Goal: Information Seeking & Learning: Learn about a topic

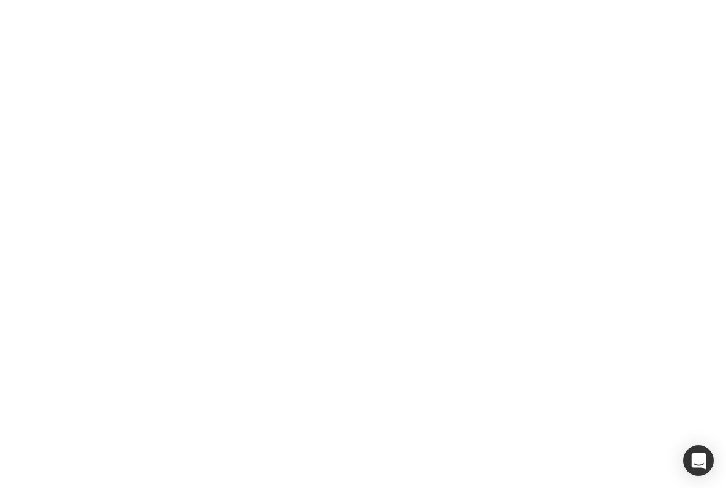
click at [230, 288] on div at bounding box center [363, 244] width 726 height 488
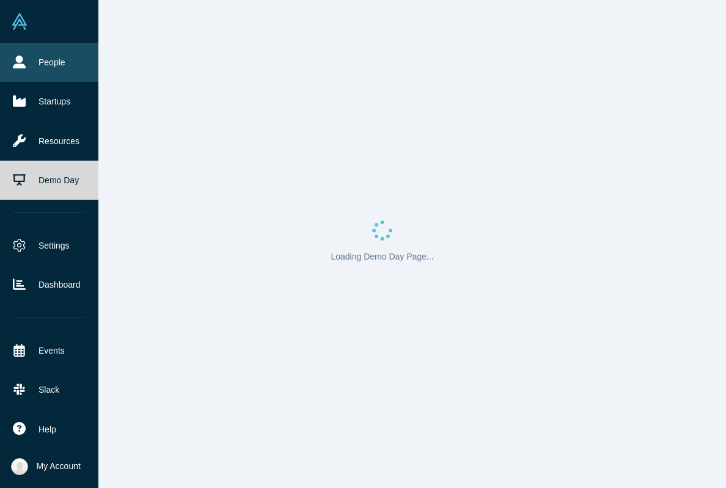
click at [34, 55] on link "People" at bounding box center [49, 62] width 98 height 39
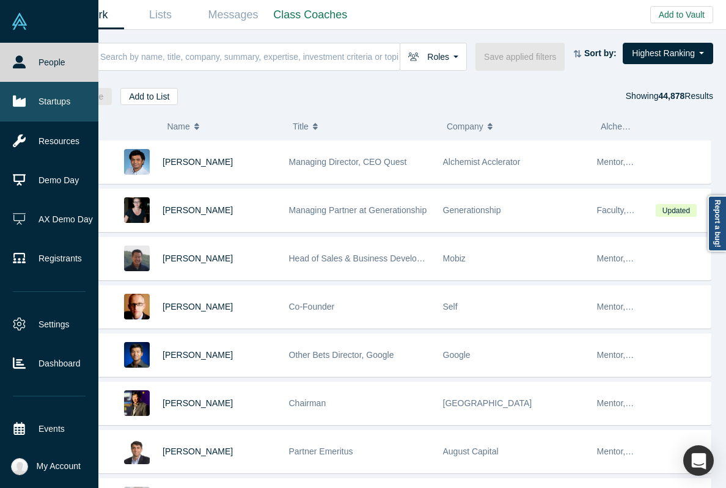
click at [26, 103] on link "Startups" at bounding box center [49, 101] width 98 height 39
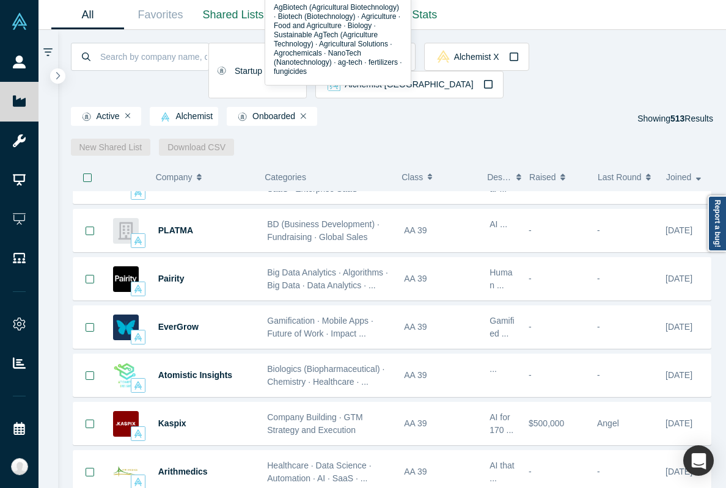
scroll to position [1145, 0]
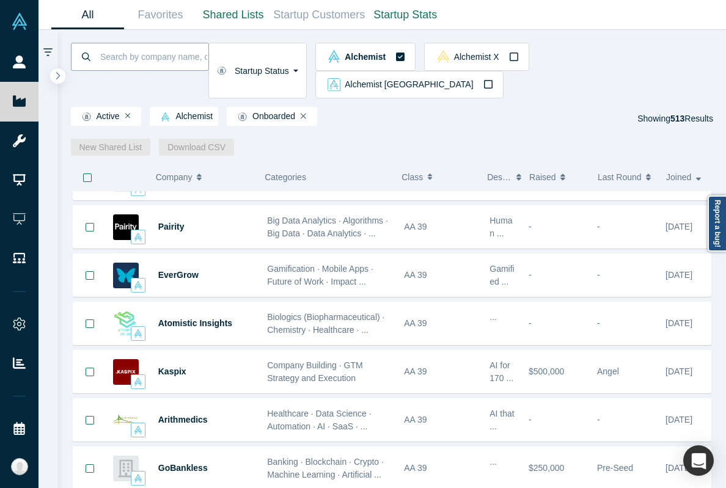
click at [208, 54] on input at bounding box center [153, 56] width 109 height 29
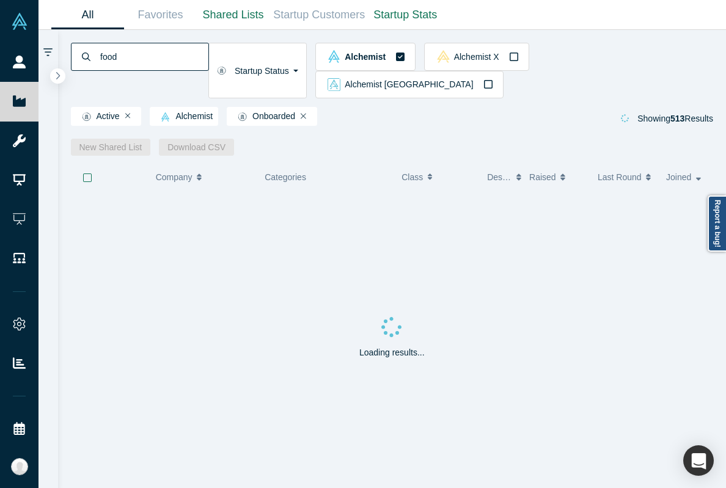
type input "food"
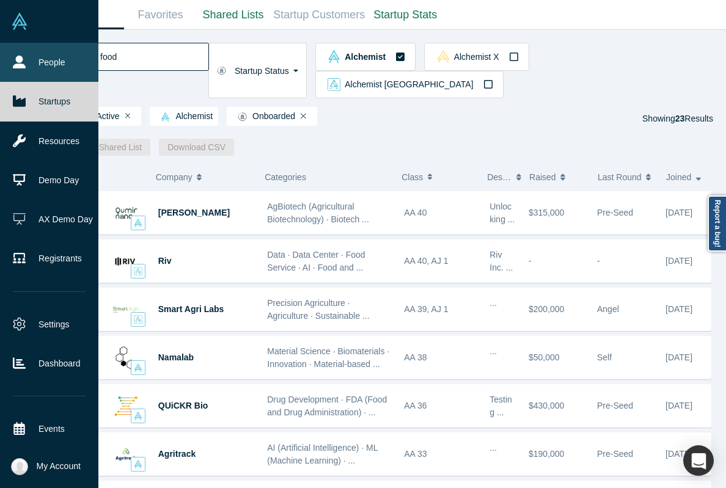
click at [34, 53] on link "People" at bounding box center [49, 62] width 98 height 39
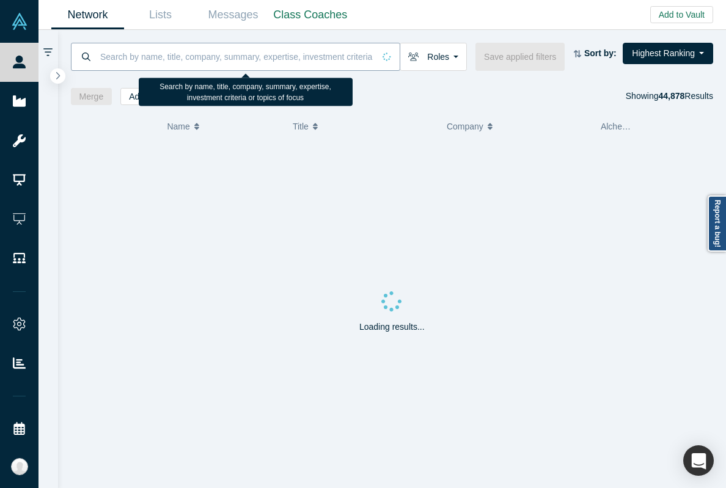
click at [179, 56] on input at bounding box center [236, 56] width 275 height 29
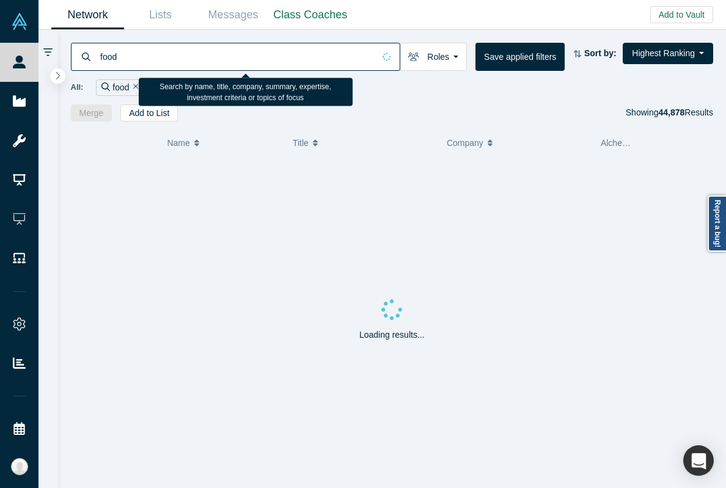
type input "food"
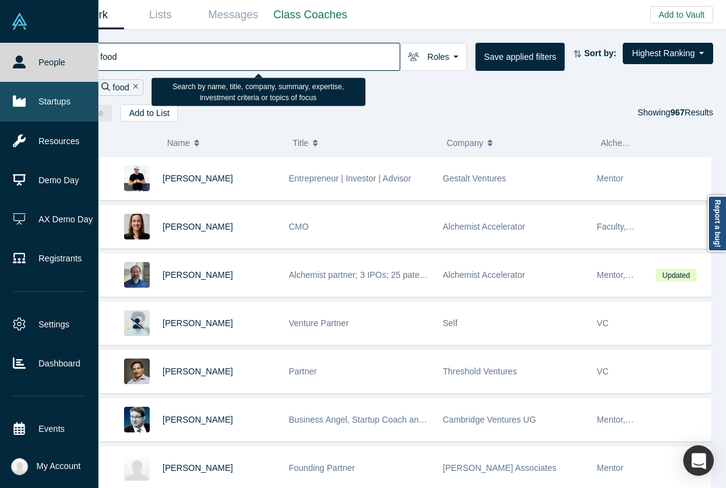
click at [35, 86] on link "Startups" at bounding box center [49, 101] width 98 height 39
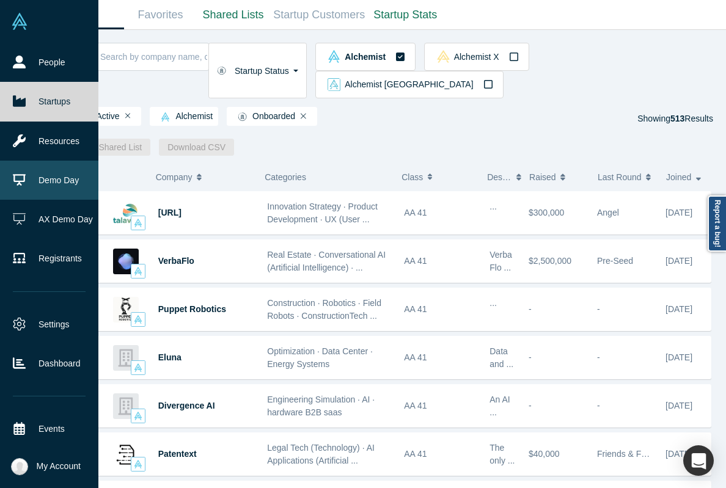
click at [39, 194] on link "Demo Day" at bounding box center [49, 180] width 98 height 39
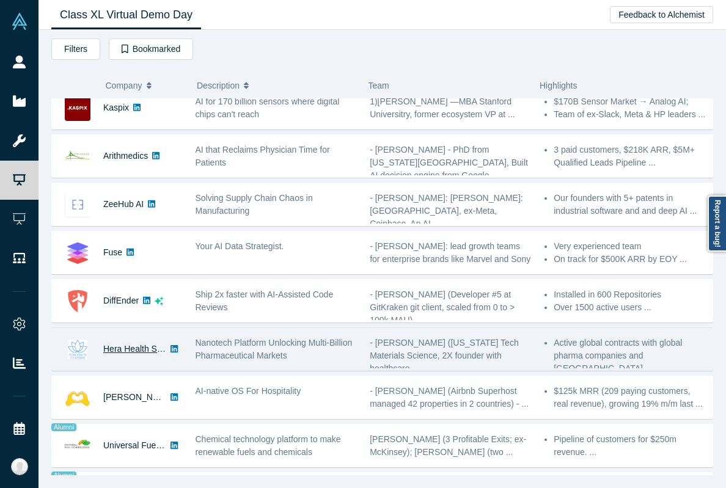
scroll to position [316, 0]
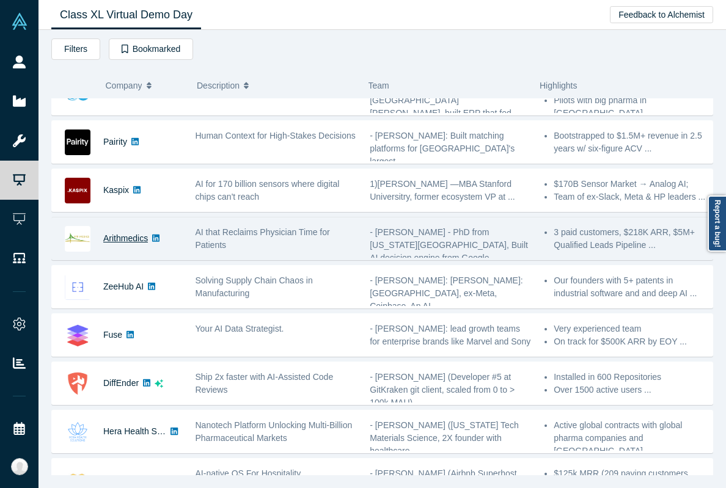
click at [128, 238] on link "Arithmedics" at bounding box center [125, 239] width 45 height 10
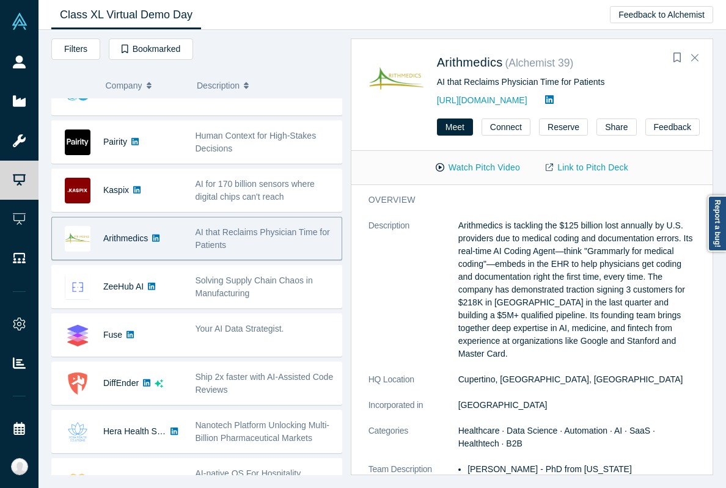
click at [306, 239] on div "AI that Reclaims Physician Time for Patients" at bounding box center [266, 239] width 140 height 26
click at [474, 61] on span "Arithmedics" at bounding box center [470, 62] width 66 height 13
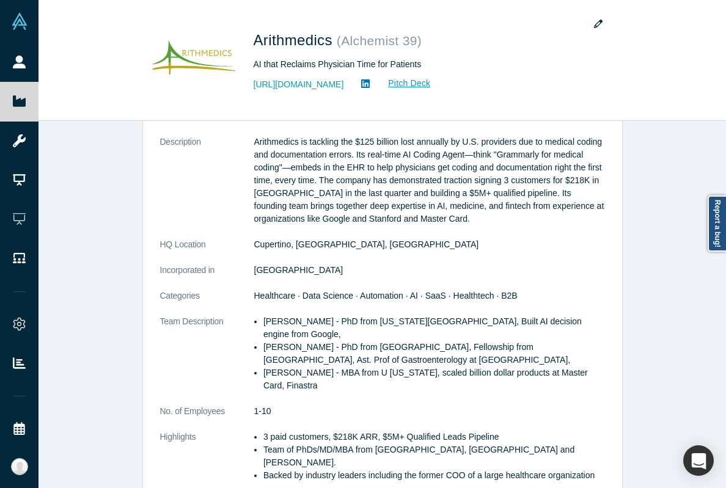
scroll to position [174, 0]
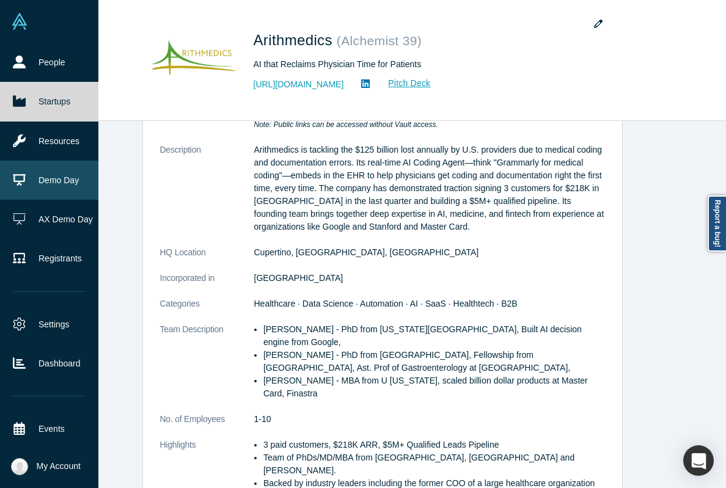
click at [46, 179] on link "Demo Day" at bounding box center [49, 180] width 98 height 39
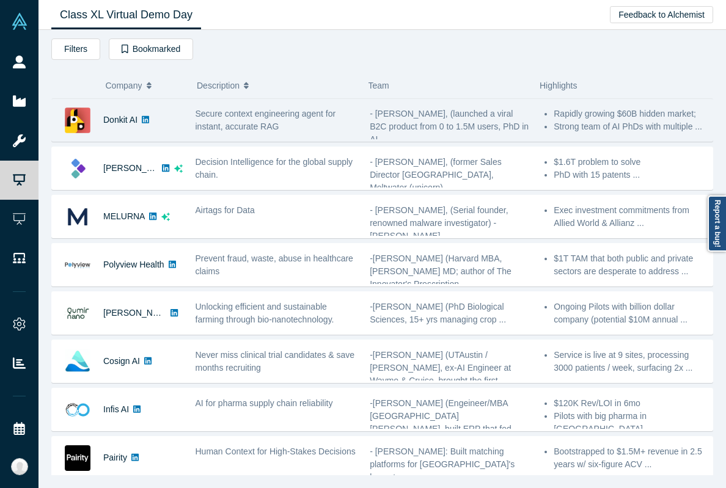
click at [340, 98] on div "Donkit AI Secure context engineering agent for instant, accurate RAG - [PERSON_…" at bounding box center [382, 119] width 662 height 43
click at [330, 117] on span "Secure context engineering agent for instant, accurate RAG" at bounding box center [266, 120] width 141 height 23
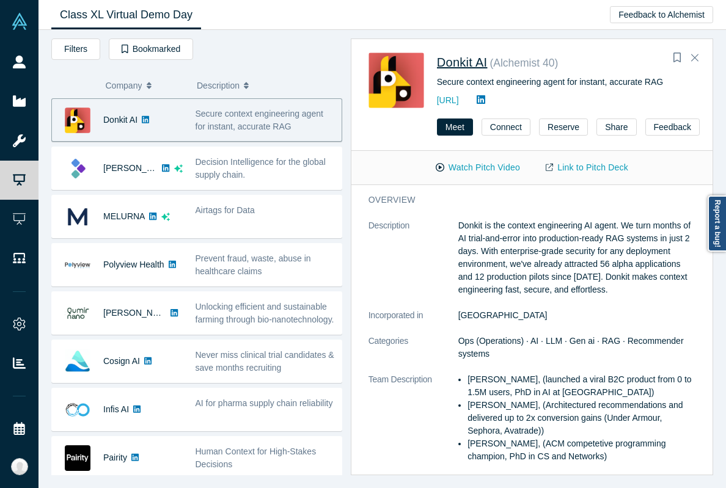
click at [459, 59] on span "Donkit AI" at bounding box center [462, 62] width 51 height 13
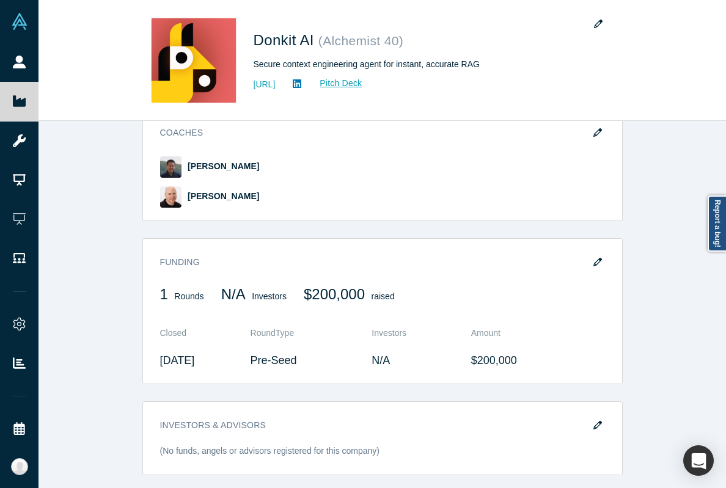
scroll to position [683, 0]
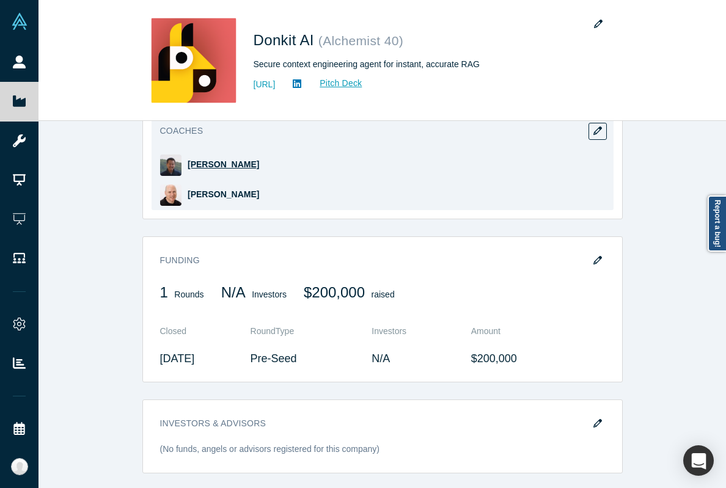
click at [237, 163] on span "[PERSON_NAME]" at bounding box center [224, 165] width 72 height 10
